Goal: Task Accomplishment & Management: Manage account settings

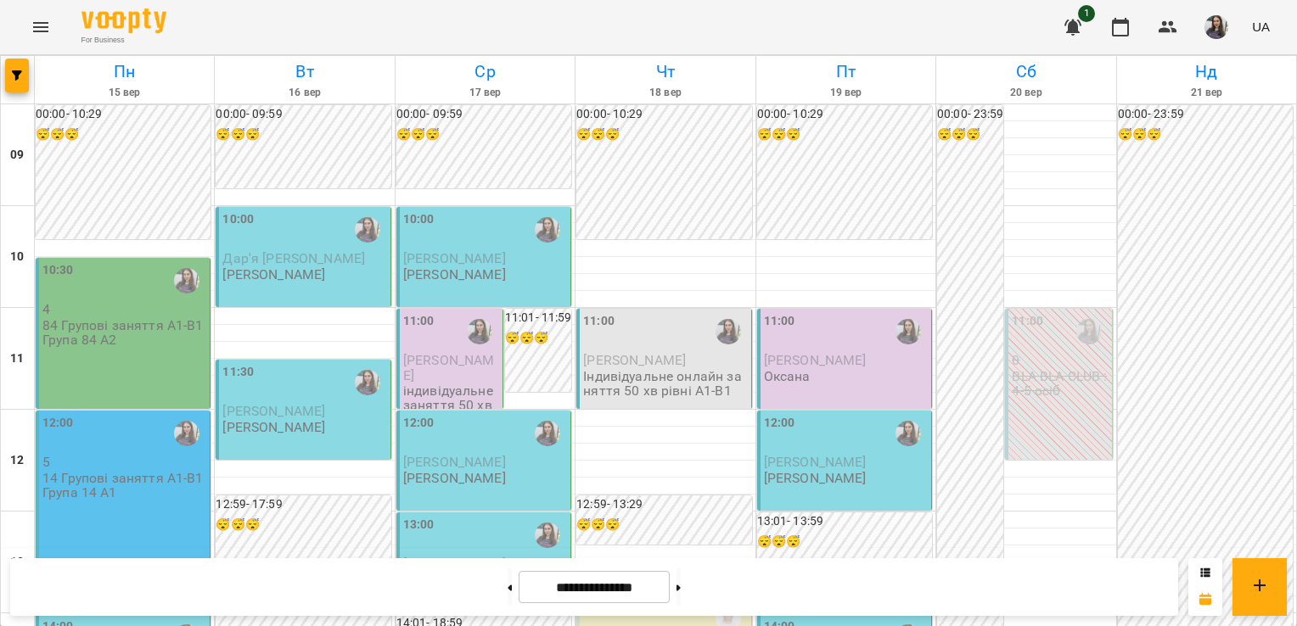
click at [112, 361] on div "10:30 4 84 Групові заняття А1-В1 Група 84 А2" at bounding box center [123, 333] width 175 height 151
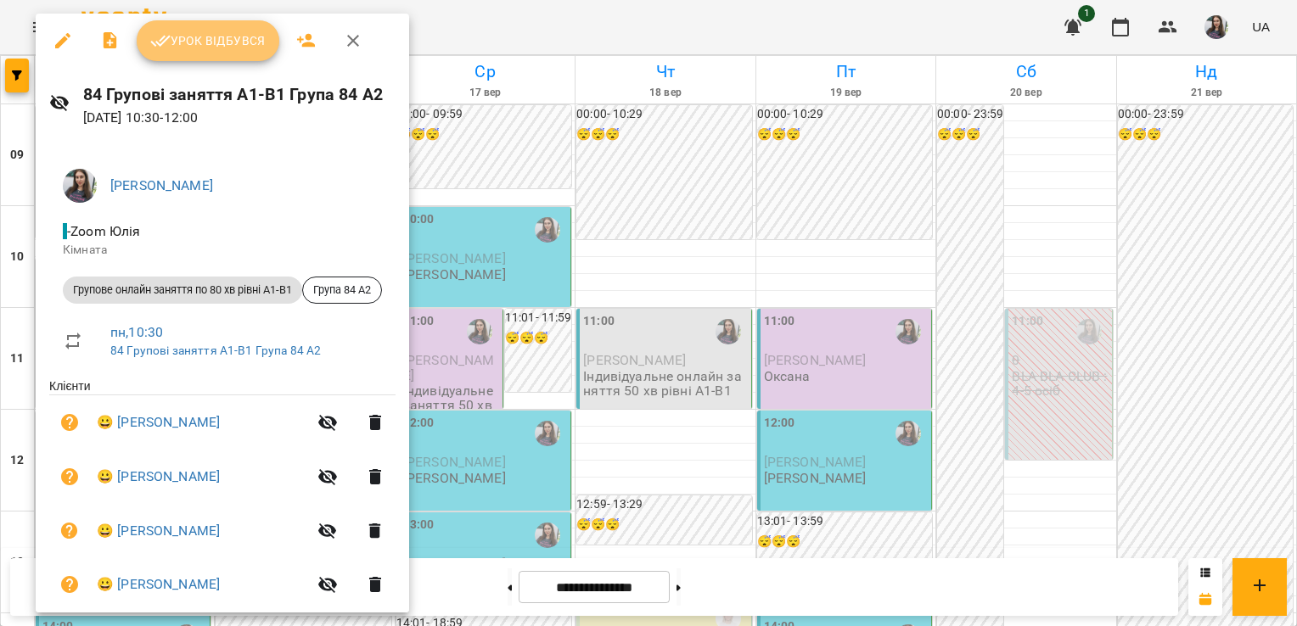
click at [180, 56] on button "Урок відбувся" at bounding box center [208, 40] width 143 height 41
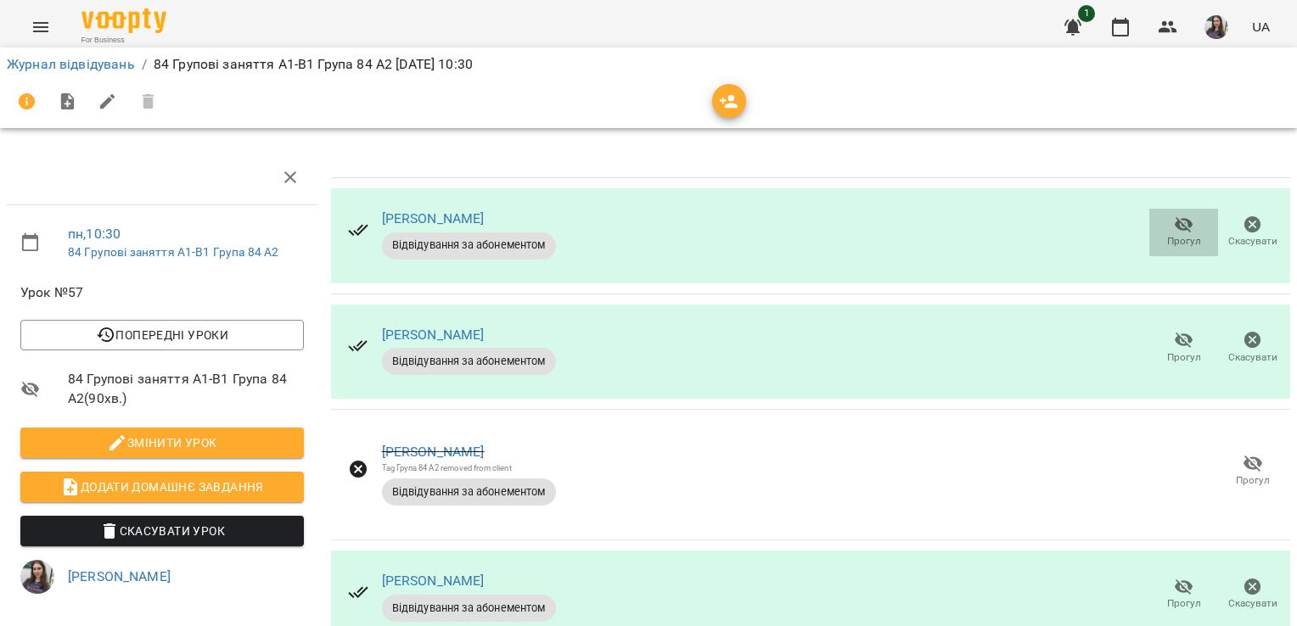
click at [1174, 223] on icon "button" at bounding box center [1184, 225] width 20 height 20
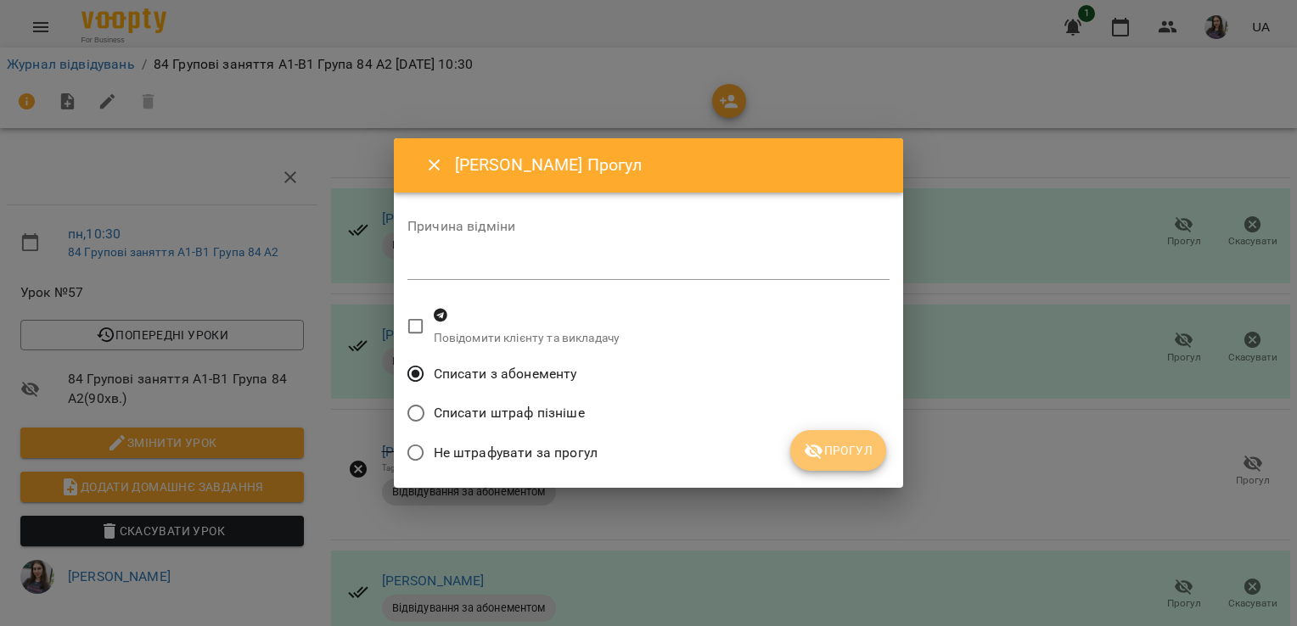
click at [846, 453] on span "Прогул" at bounding box center [838, 450] width 69 height 20
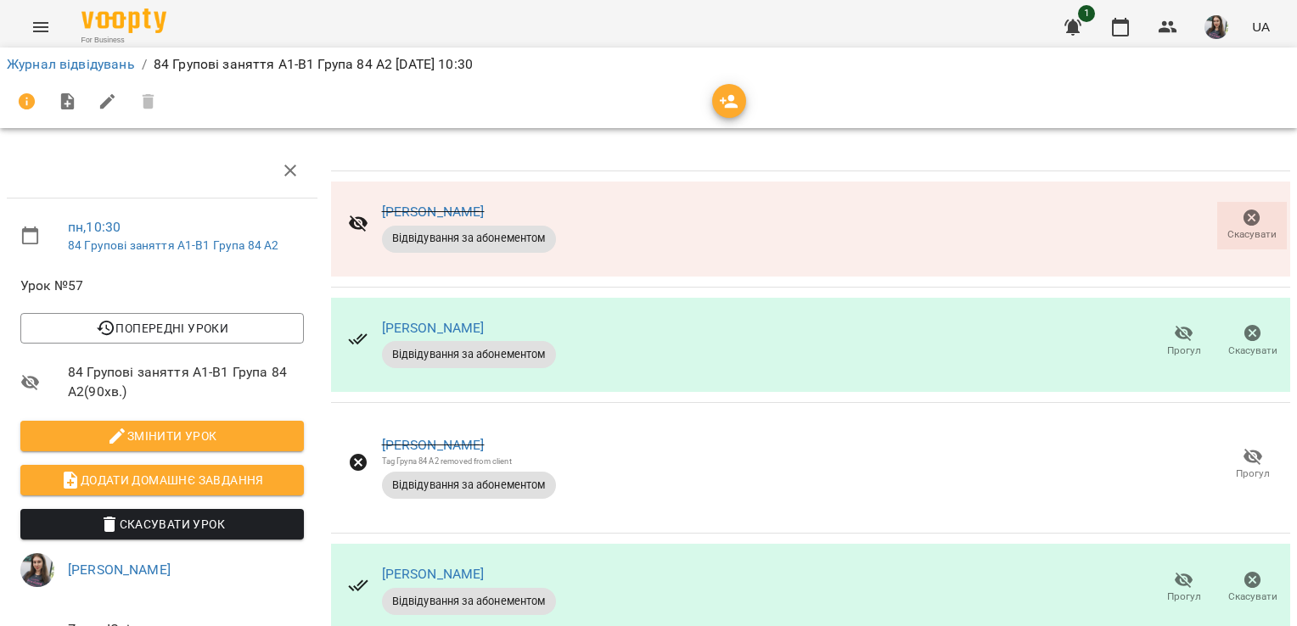
scroll to position [203, 0]
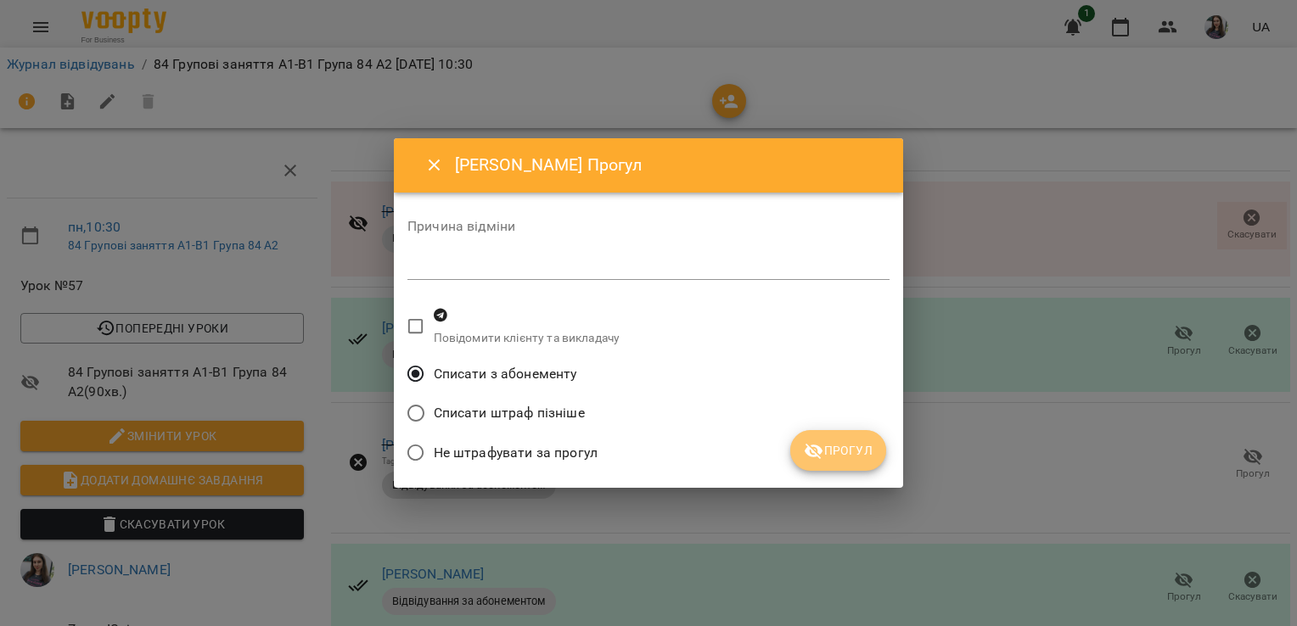
click at [866, 464] on button "Прогул" at bounding box center [838, 450] width 96 height 41
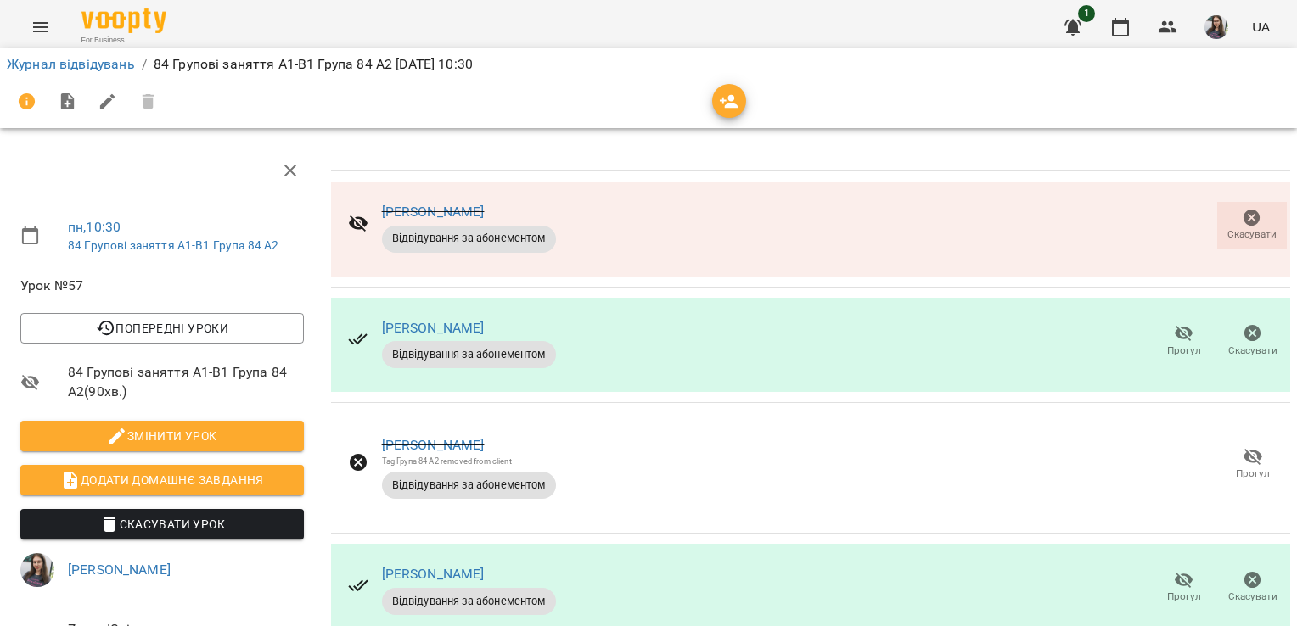
scroll to position [0, 0]
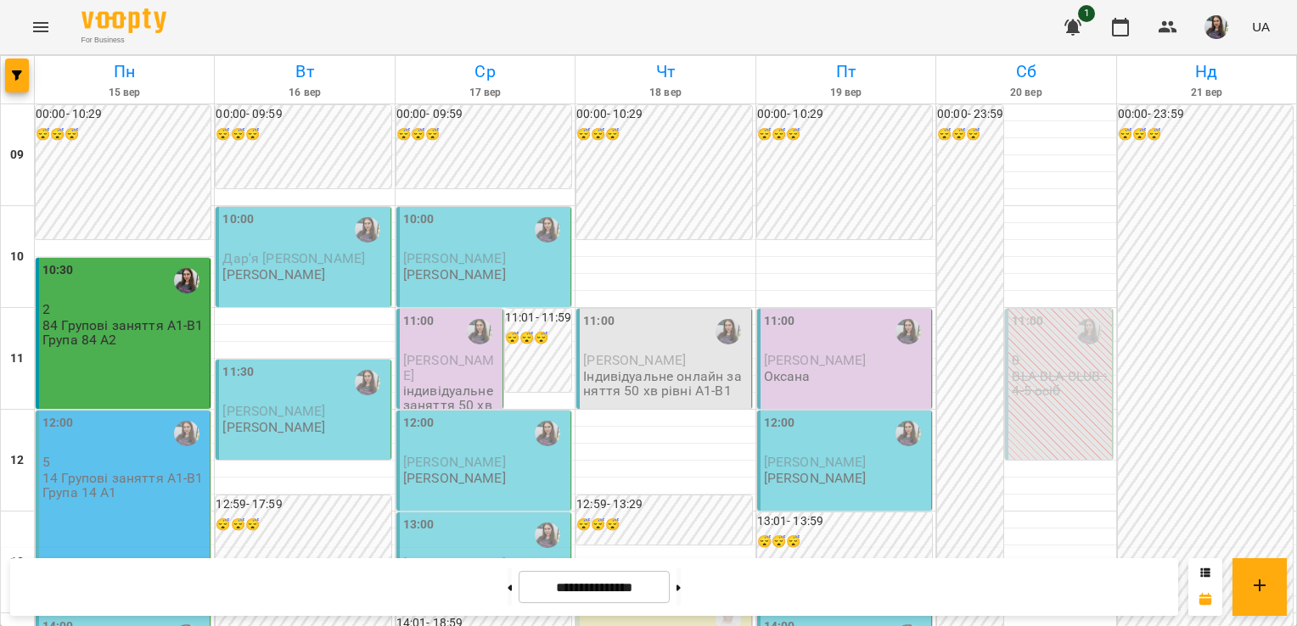
scroll to position [267, 0]
click at [681, 582] on button at bounding box center [678, 587] width 4 height 37
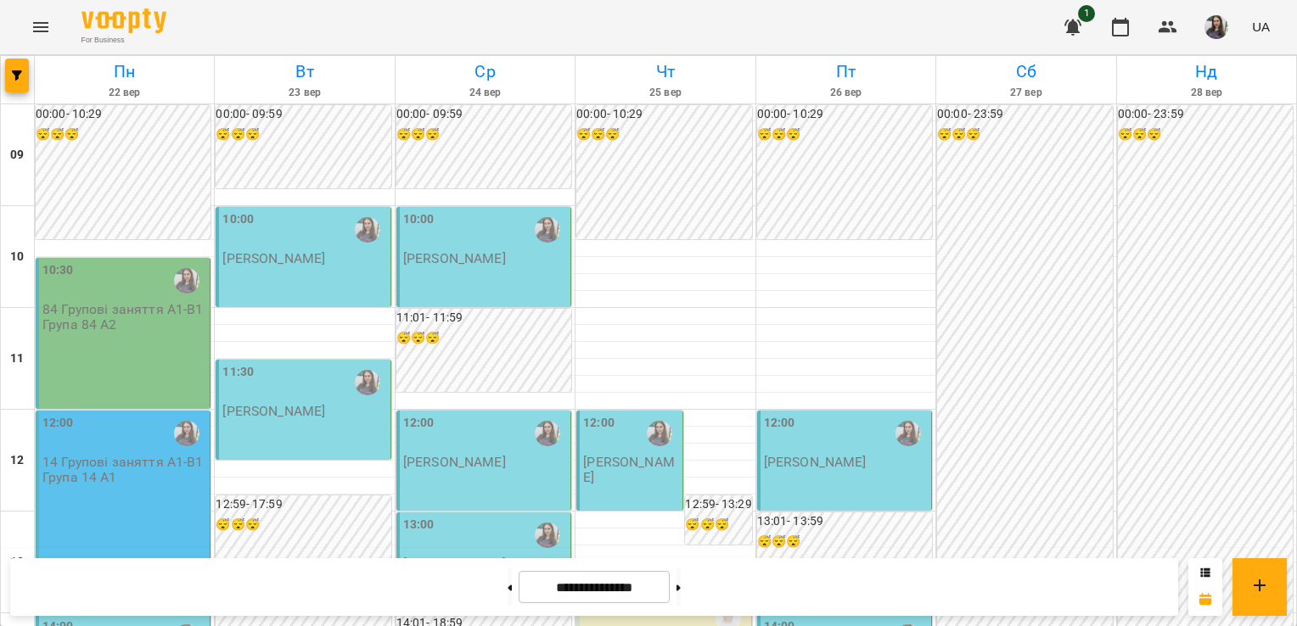
scroll to position [0, 0]
click at [508, 595] on button at bounding box center [510, 587] width 4 height 37
type input "**********"
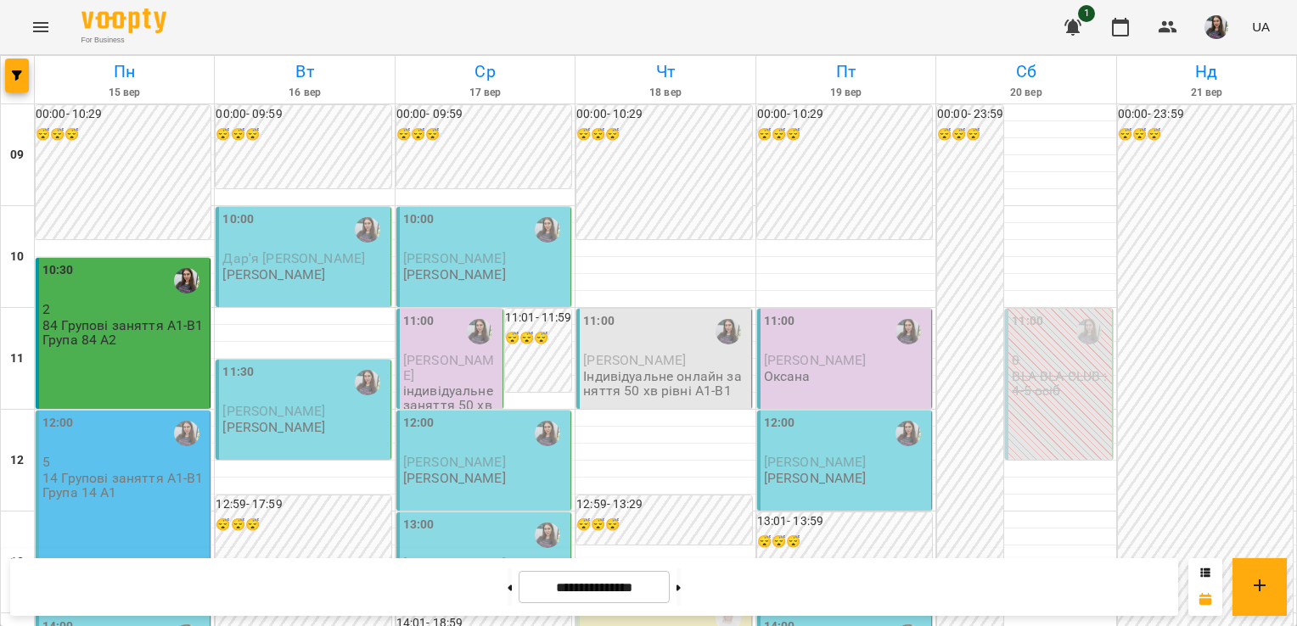
scroll to position [353, 0]
